Goal: Check status: Check status

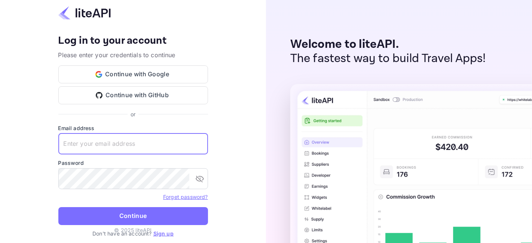
type input "[EMAIL_ADDRESS][DOMAIN_NAME]"
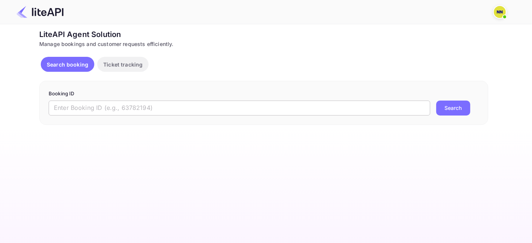
click at [149, 107] on input "text" at bounding box center [239, 108] width 381 height 15
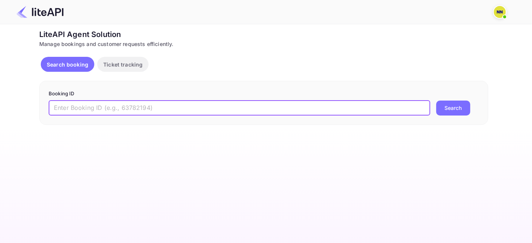
paste input "8915375"
type input "8915375"
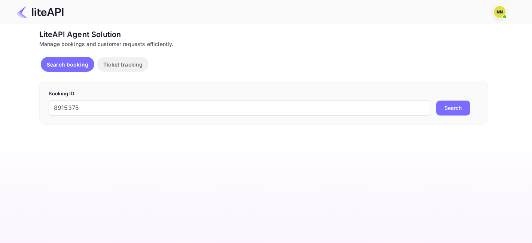
click at [452, 103] on button "Search" at bounding box center [453, 108] width 34 height 15
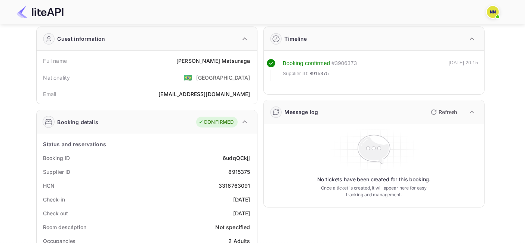
scroll to position [41, 0]
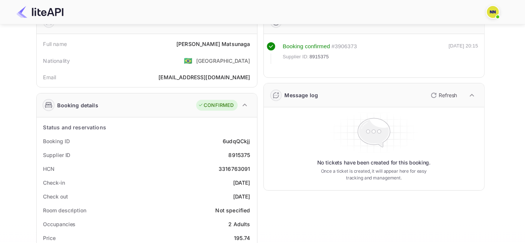
click at [231, 168] on div "3316763091" at bounding box center [235, 169] width 32 height 8
copy div "3316763091"
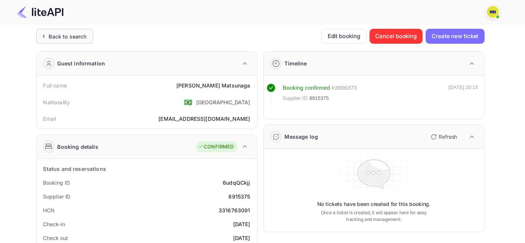
click at [74, 40] on div "Back to search" at bounding box center [68, 37] width 38 height 8
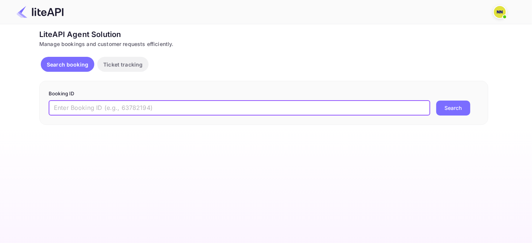
click at [147, 108] on input "text" at bounding box center [239, 108] width 381 height 15
paste input "8904647"
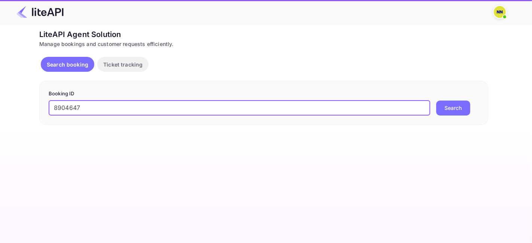
type input "8904647"
click at [449, 112] on button "Search" at bounding box center [453, 108] width 34 height 15
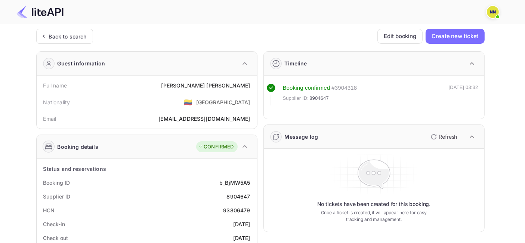
click at [228, 210] on div "93806479" at bounding box center [236, 210] width 27 height 8
copy div "93806479"
click at [78, 36] on div "Back to search" at bounding box center [68, 37] width 38 height 8
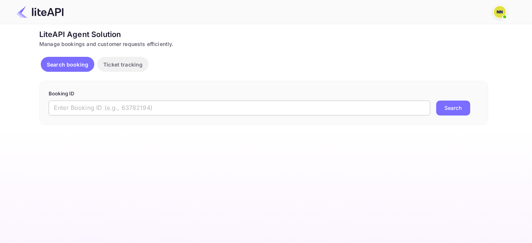
click at [142, 111] on input "text" at bounding box center [239, 108] width 381 height 15
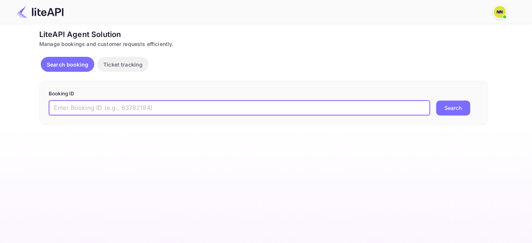
paste input "8915283"
type input "8915283"
click at [455, 108] on button "Search" at bounding box center [453, 108] width 34 height 15
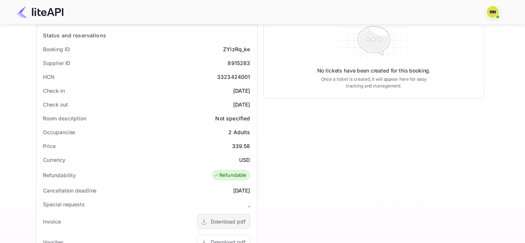
scroll to position [92, 0]
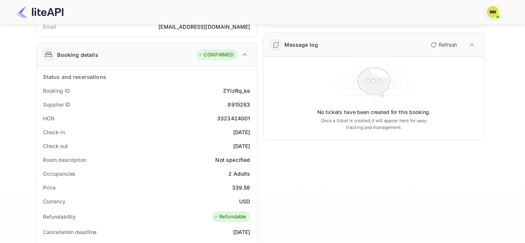
click at [226, 115] on div "3323424001" at bounding box center [233, 118] width 33 height 8
copy div "3323424001"
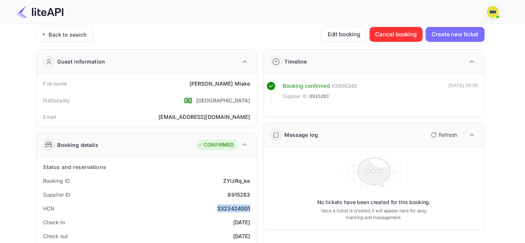
scroll to position [0, 0]
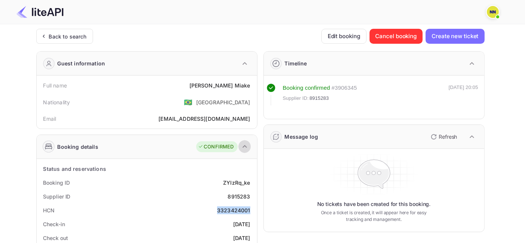
click at [244, 146] on icon "button" at bounding box center [244, 146] width 9 height 9
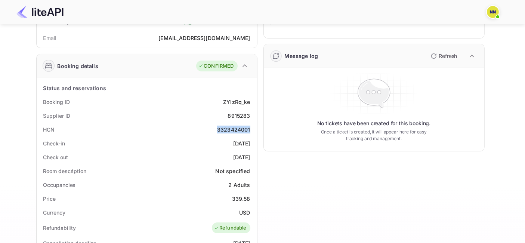
scroll to position [50, 0]
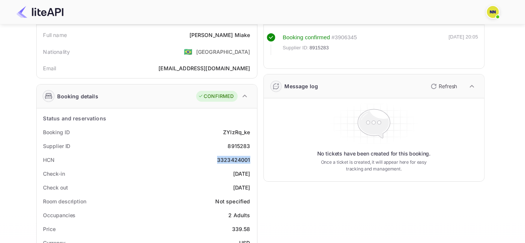
copy div "3323424001"
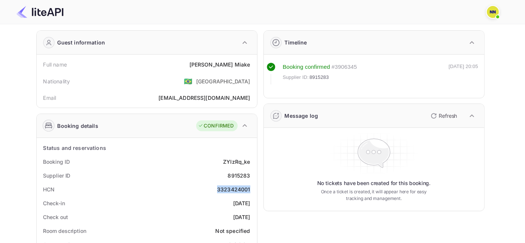
scroll to position [0, 0]
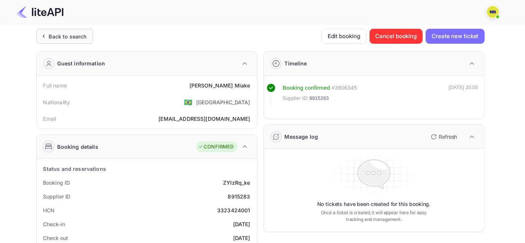
click at [61, 33] on div "Back to search" at bounding box center [68, 37] width 38 height 8
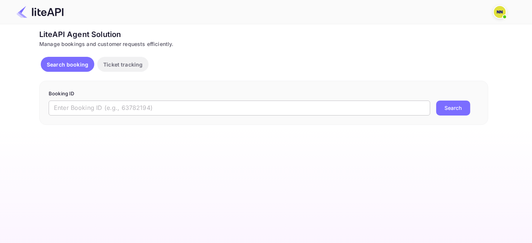
click at [135, 108] on input "text" at bounding box center [239, 108] width 381 height 15
paste input "8900744"
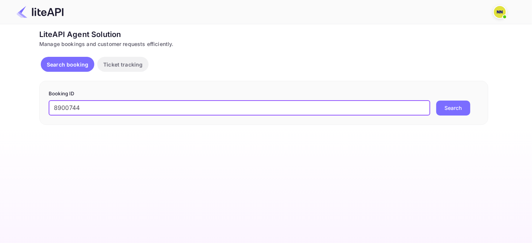
type input "8900744"
click at [447, 105] on button "Search" at bounding box center [453, 108] width 34 height 15
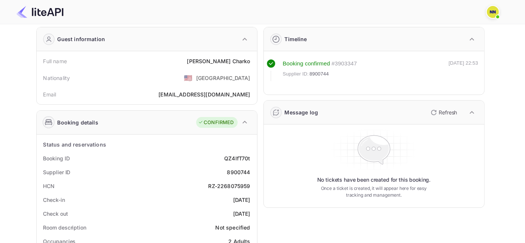
scroll to position [41, 0]
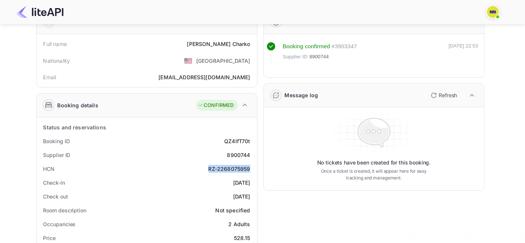
copy div "RZ-2268075959"
drag, startPoint x: 208, startPoint y: 163, endPoint x: 250, endPoint y: 168, distance: 42.6
click at [250, 168] on div "HCN RZ-2268075959" at bounding box center [147, 169] width 215 height 14
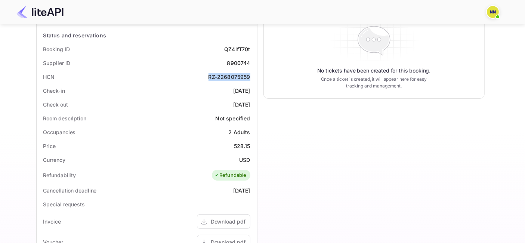
scroll to position [0, 0]
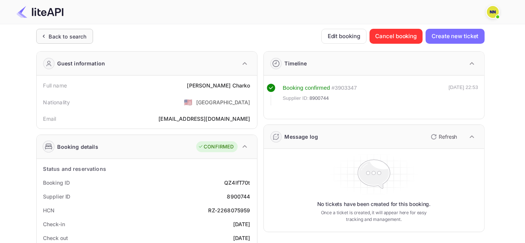
click at [79, 40] on div "Back to search" at bounding box center [64, 36] width 57 height 15
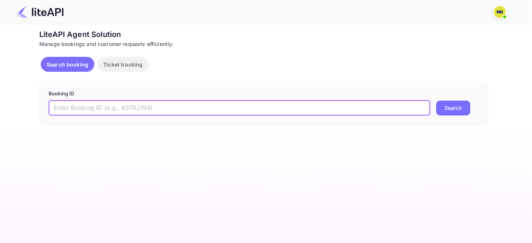
click at [125, 111] on input "text" at bounding box center [239, 108] width 381 height 15
paste input "8930848"
type input "8930848"
click at [455, 103] on button "Search" at bounding box center [453, 108] width 34 height 15
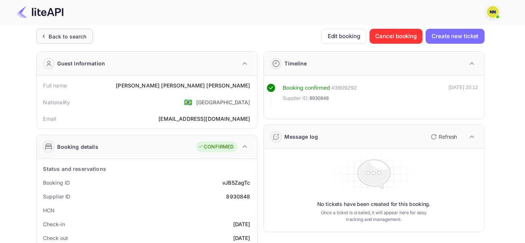
click at [74, 33] on div "Back to search" at bounding box center [68, 37] width 38 height 8
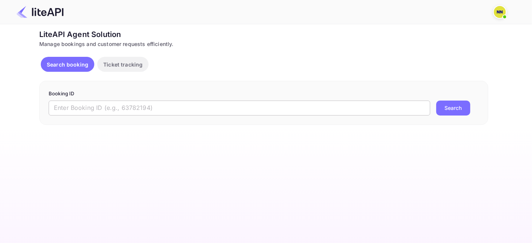
click at [99, 107] on input "text" at bounding box center [239, 108] width 381 height 15
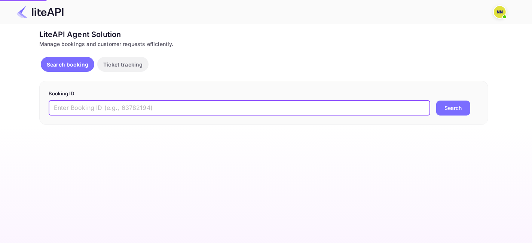
paste input "8928268"
type input "8928268"
click at [452, 108] on button "Search" at bounding box center [453, 108] width 34 height 15
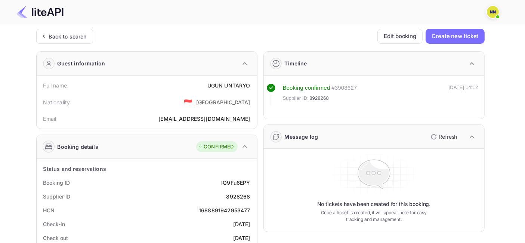
click at [206, 209] on div "1688891942953477" at bounding box center [224, 210] width 51 height 8
copy div "1688891942953477"
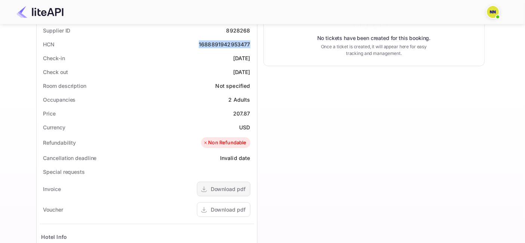
scroll to position [300, 0]
